Goal: Information Seeking & Learning: Find specific page/section

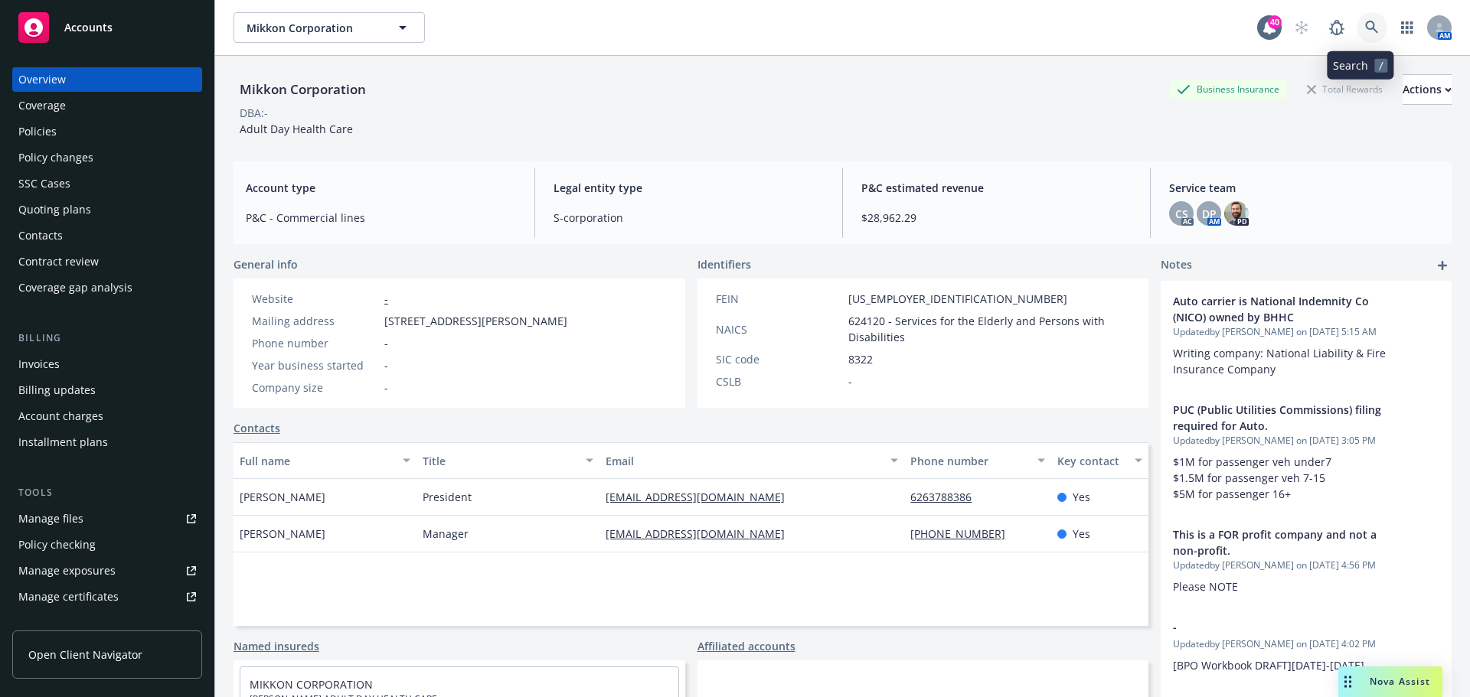
click at [1365, 32] on icon at bounding box center [1372, 28] width 14 height 14
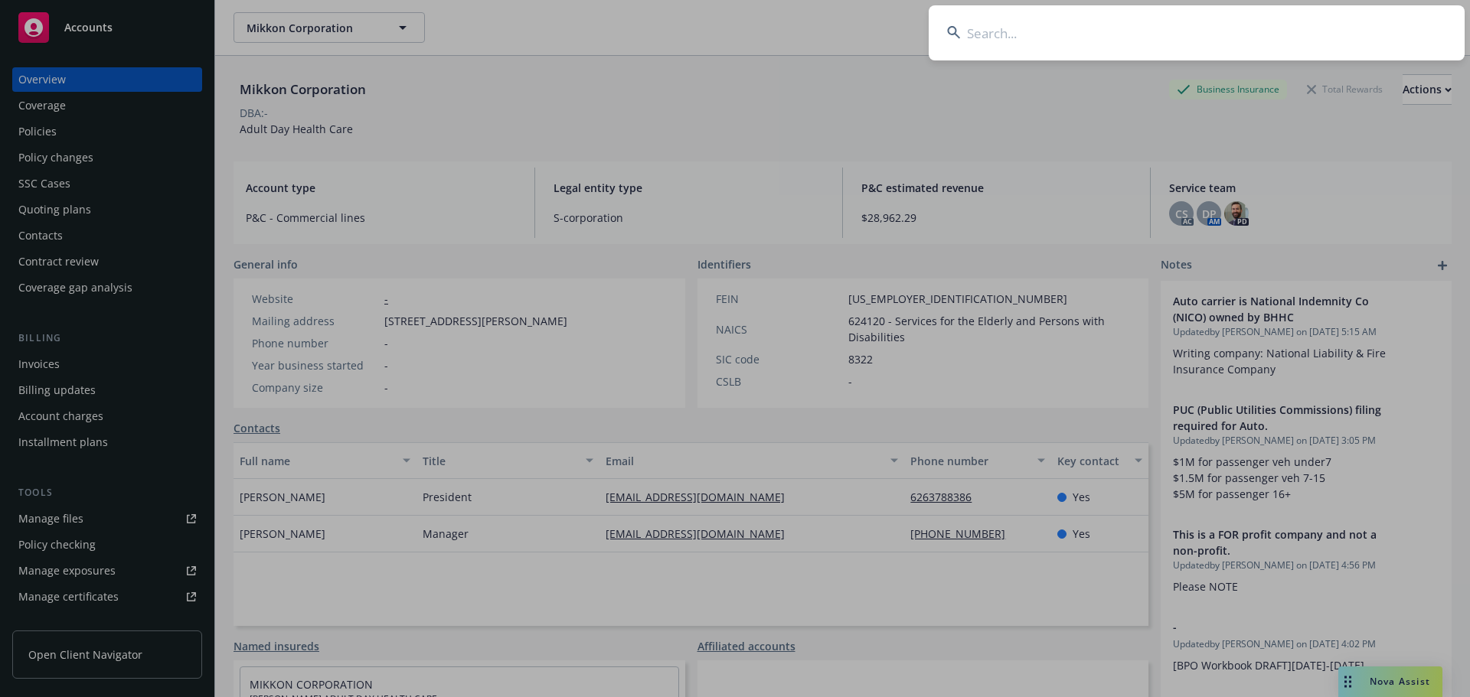
click at [1320, 31] on input at bounding box center [1196, 32] width 536 height 55
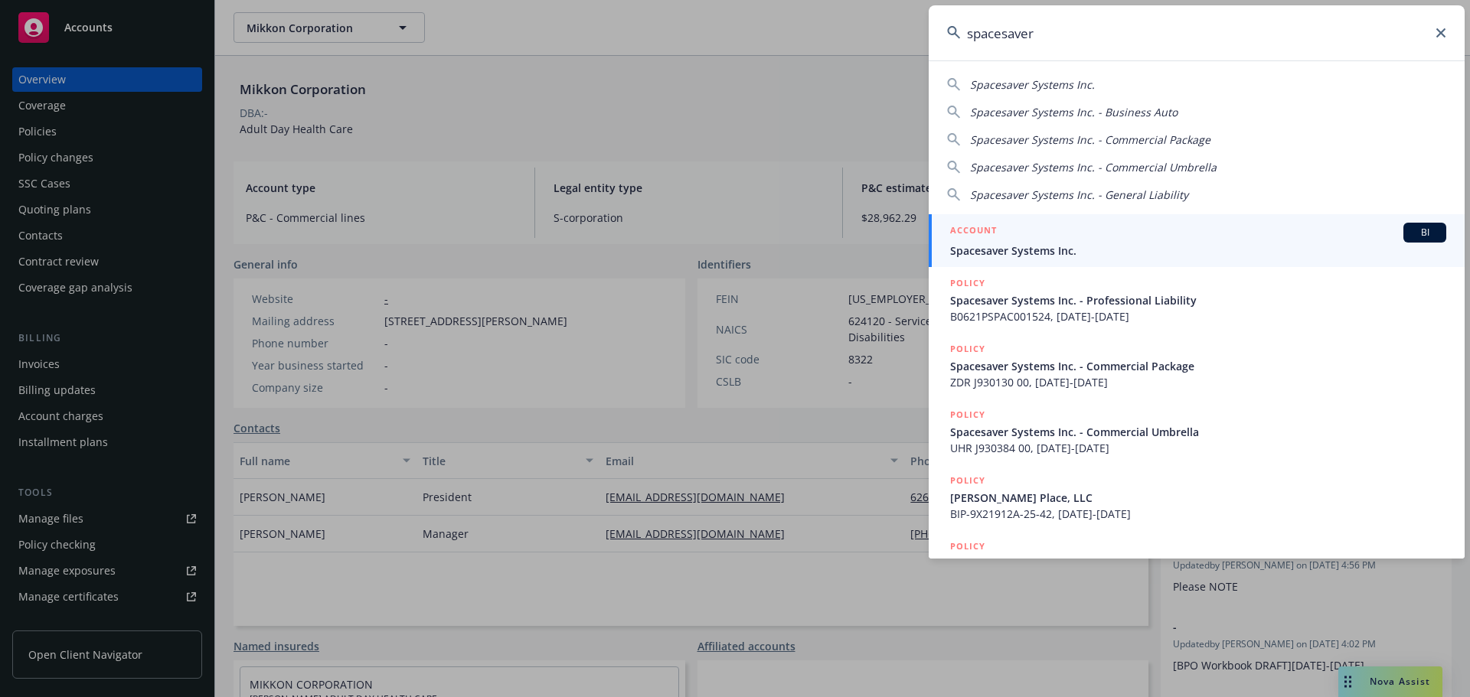
type input "spacesaver"
click at [1037, 232] on div "ACCOUNT BI" at bounding box center [1198, 233] width 496 height 20
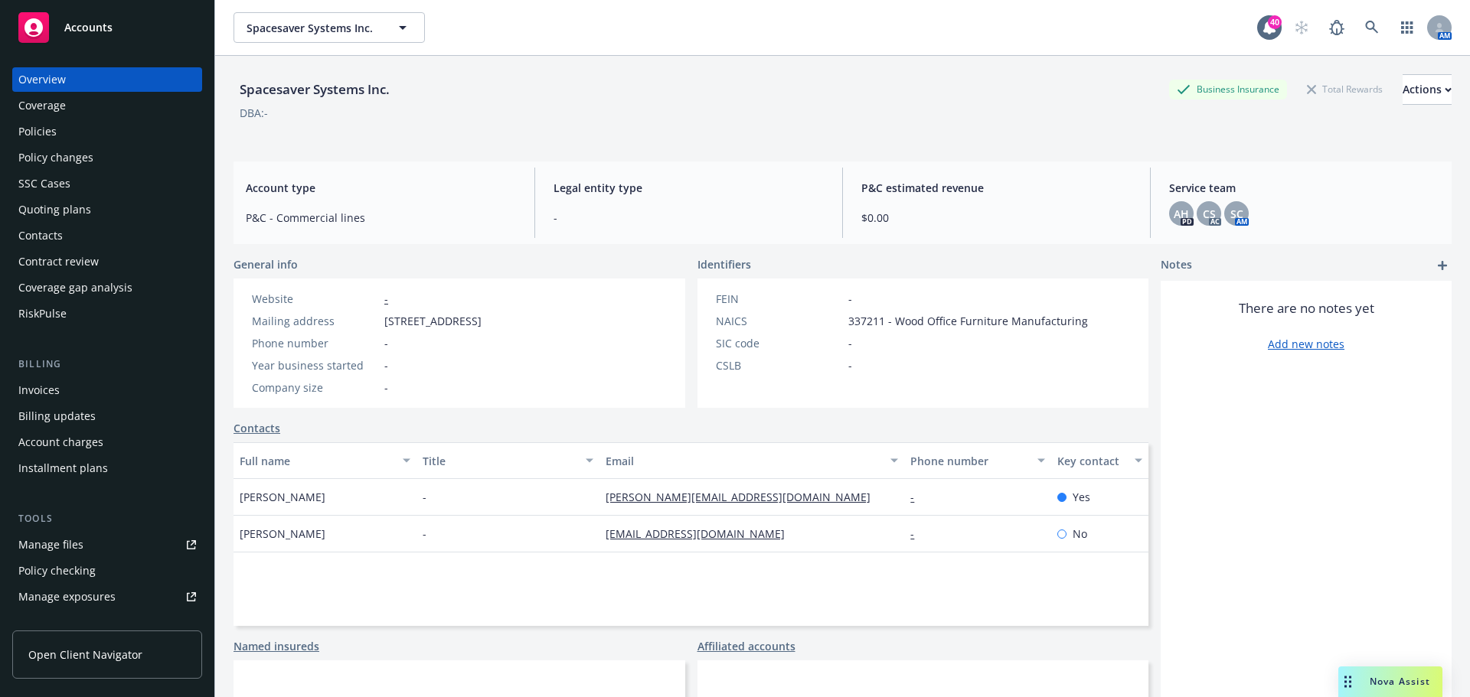
click at [104, 140] on div "Policies" at bounding box center [107, 131] width 178 height 24
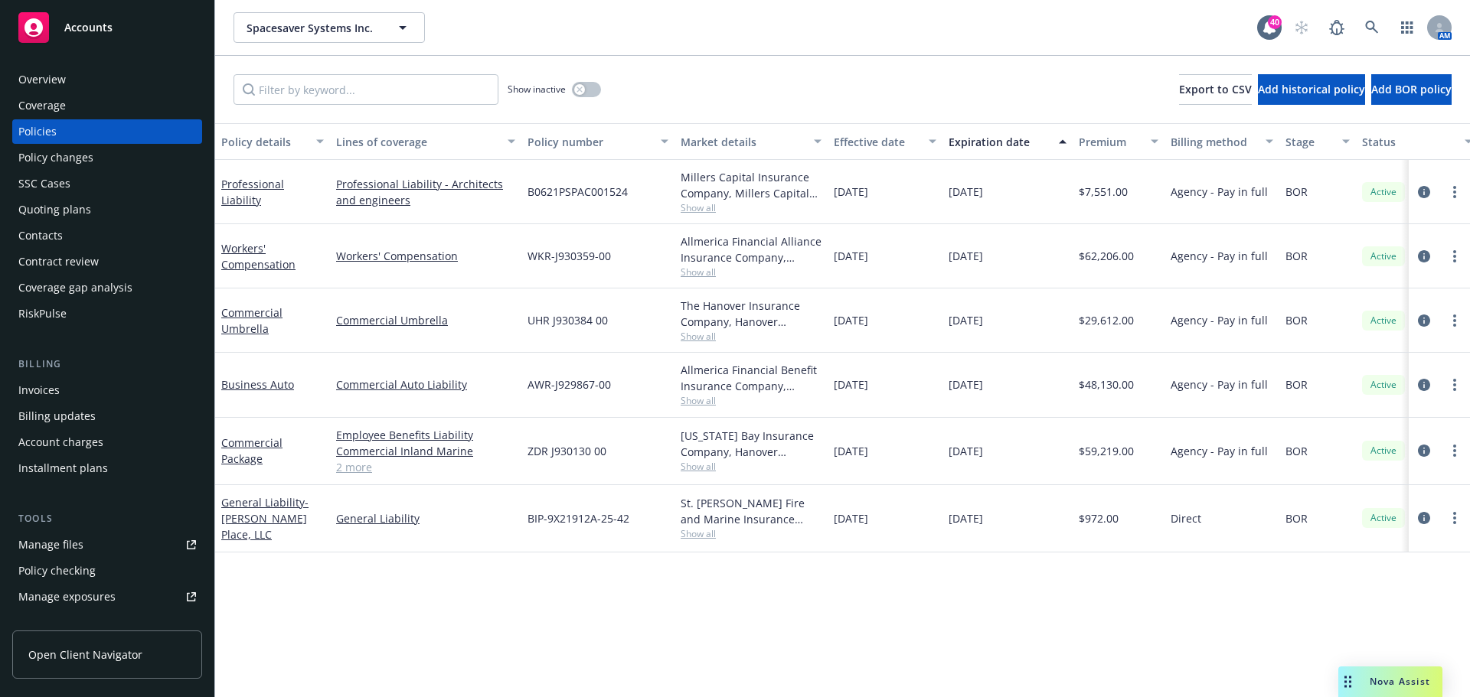
click at [355, 468] on link "2 more" at bounding box center [425, 467] width 179 height 16
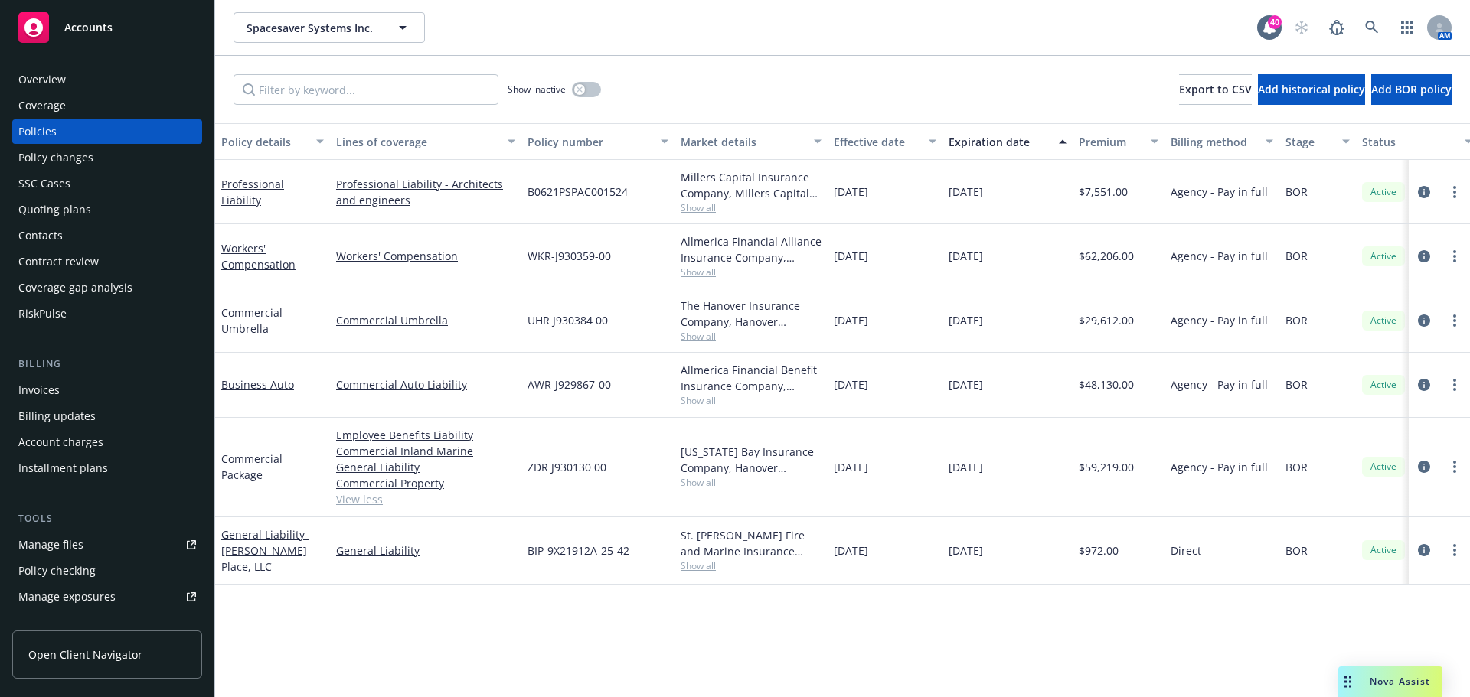
click at [984, 27] on div "Spacesaver Systems Inc. Spacesaver Systems Inc." at bounding box center [744, 27] width 1023 height 31
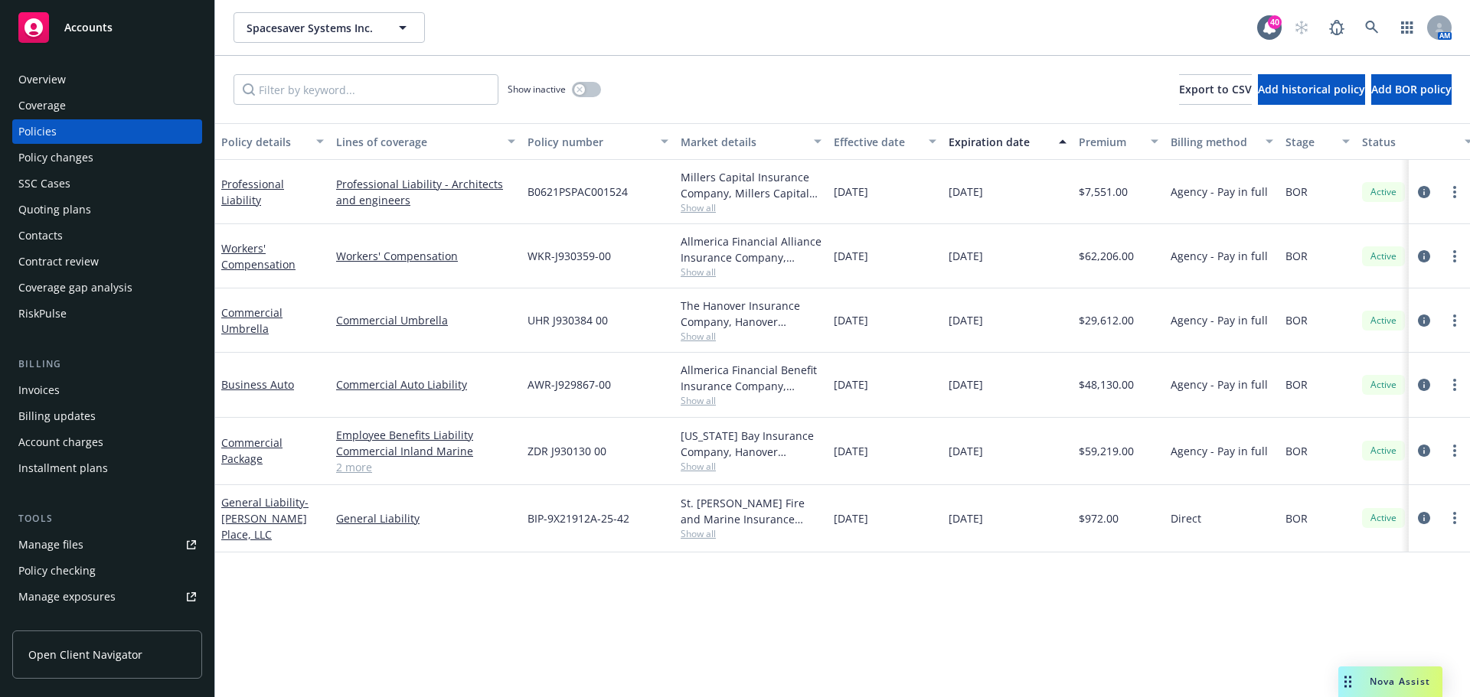
click at [357, 468] on link "2 more" at bounding box center [425, 467] width 179 height 16
click at [1369, 28] on icon at bounding box center [1372, 28] width 14 height 14
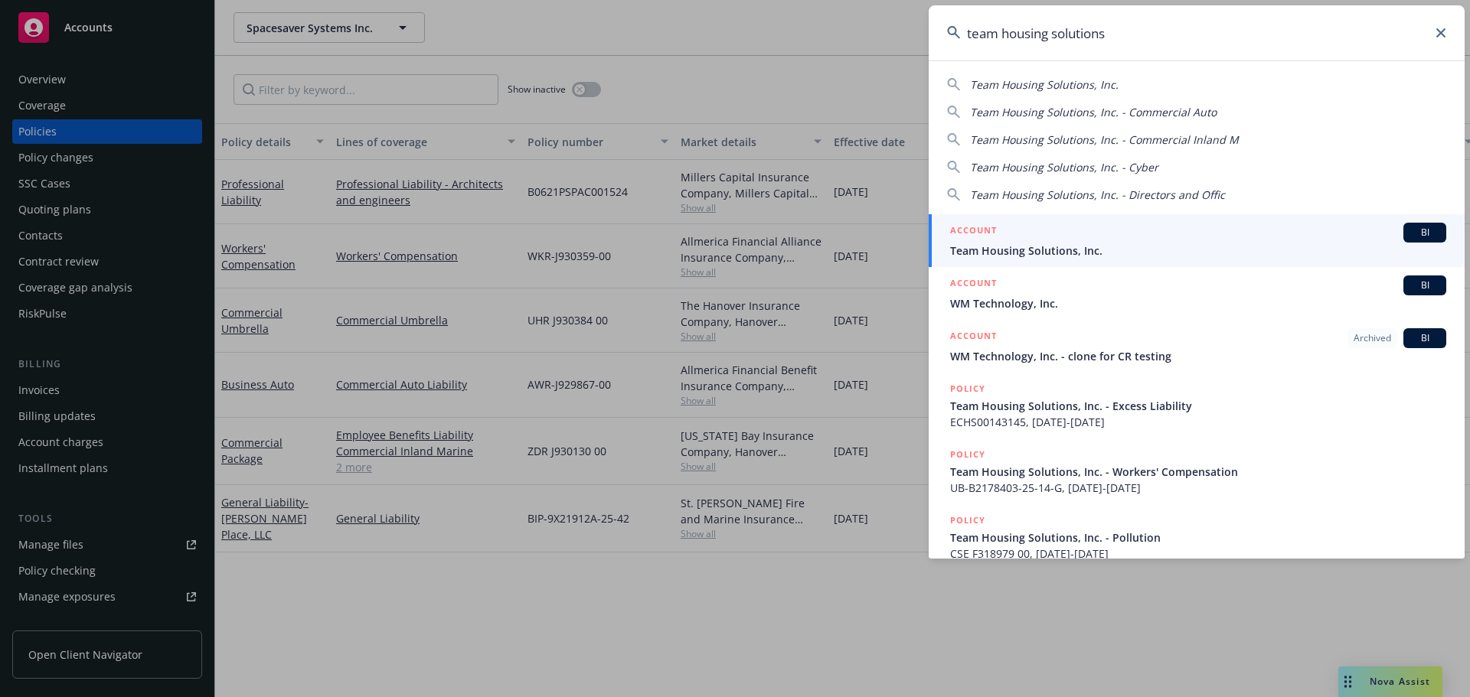
type input "team housing solutions"
click at [1011, 244] on span "Team Housing Solutions, Inc." at bounding box center [1198, 251] width 496 height 16
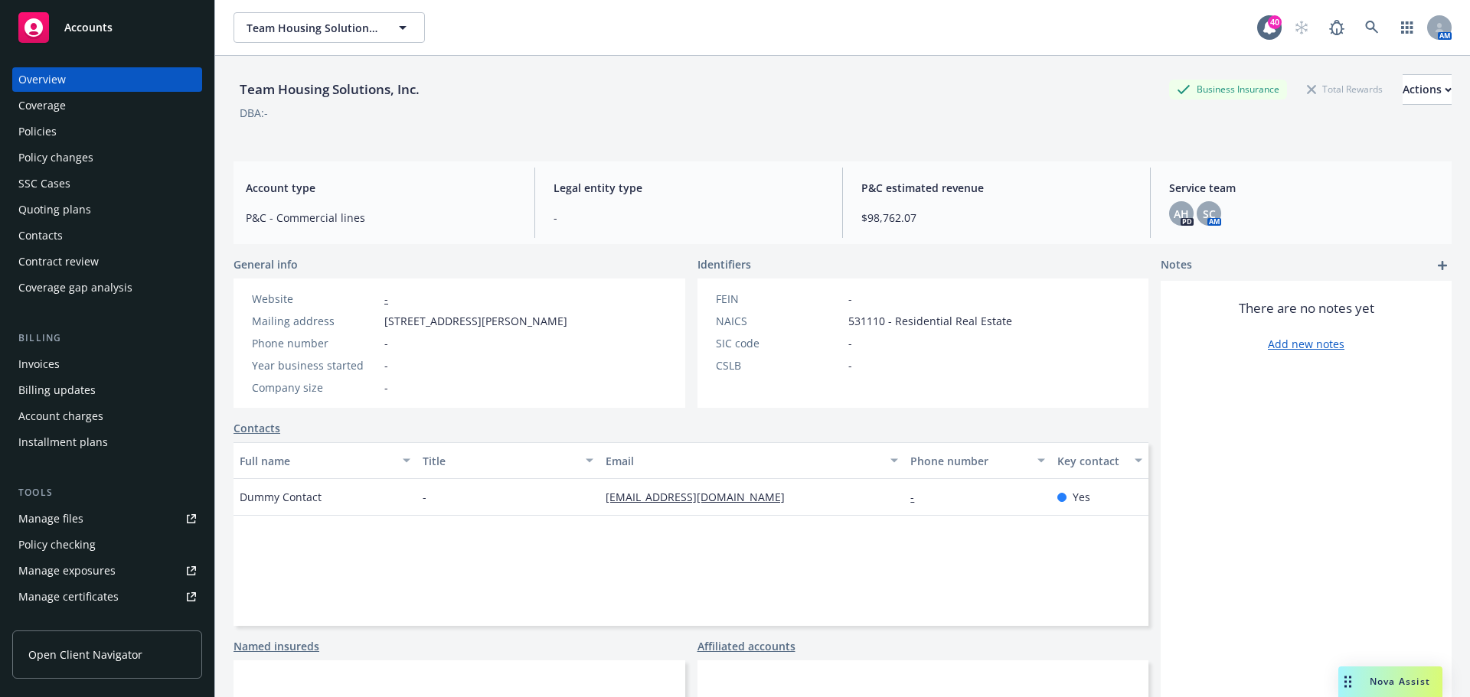
click at [106, 119] on div "Policies" at bounding box center [107, 131] width 178 height 24
